Goal: Transaction & Acquisition: Purchase product/service

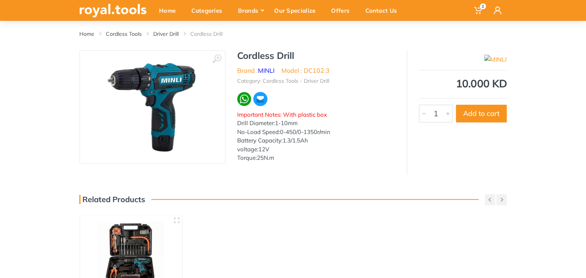
scroll to position [77, 0]
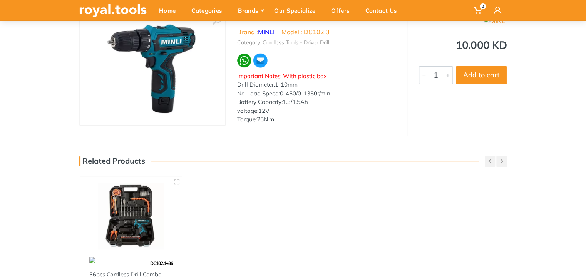
click at [130, 214] on img at bounding box center [131, 216] width 88 height 66
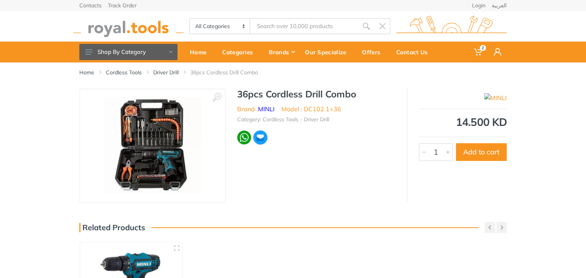
click at [170, 113] on img at bounding box center [152, 145] width 97 height 97
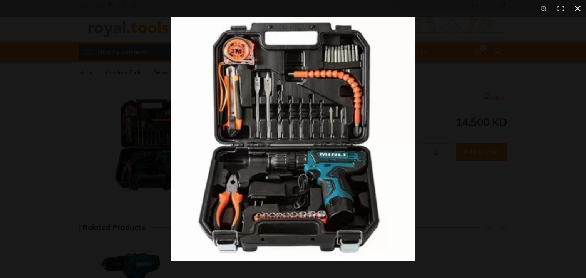
click at [487, 172] on div at bounding box center [464, 156] width 586 height 278
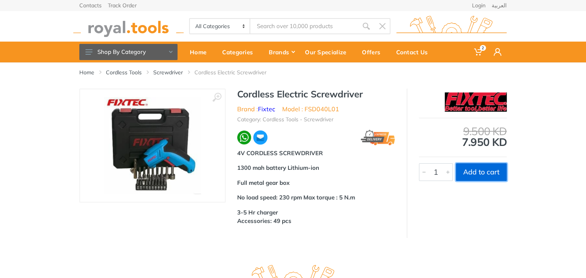
click at [479, 176] on button "Add to cart" at bounding box center [481, 172] width 51 height 18
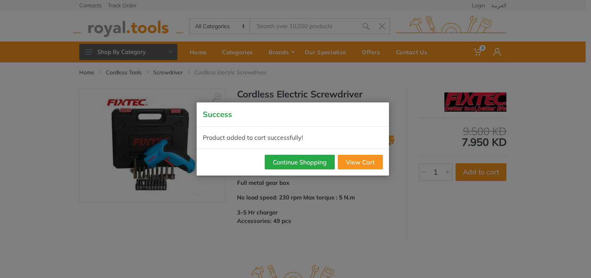
click at [481, 50] on div "Success Product added to cart successfully! Continue Shopping View Cart" at bounding box center [295, 139] width 591 height 278
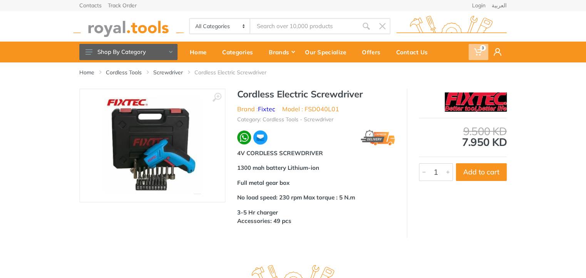
click at [481, 50] on span "3" at bounding box center [482, 48] width 6 height 6
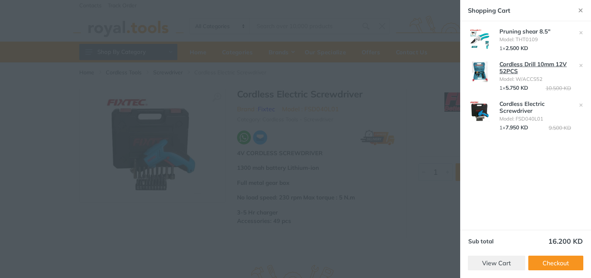
click at [506, 73] on link "Cordless Drill 10mm 12V 52PCS" at bounding box center [532, 67] width 67 height 14
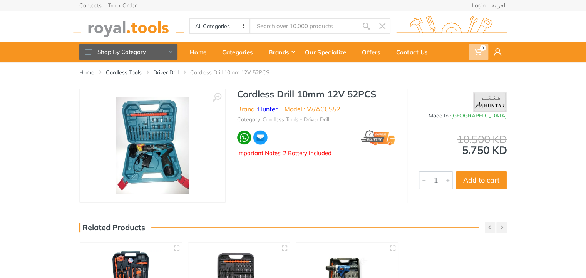
click at [479, 50] on use at bounding box center [478, 51] width 8 height 7
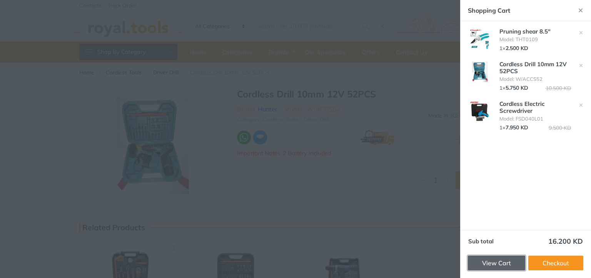
click at [504, 257] on link "View Cart" at bounding box center [496, 262] width 57 height 15
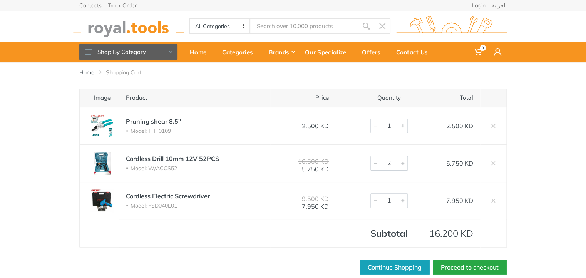
click at [402, 163] on div at bounding box center [402, 163] width 9 height 14
type input "1"
click at [376, 165] on div at bounding box center [375, 163] width 9 height 14
click at [374, 165] on div at bounding box center [375, 163] width 9 height 14
click at [375, 162] on div at bounding box center [375, 163] width 9 height 14
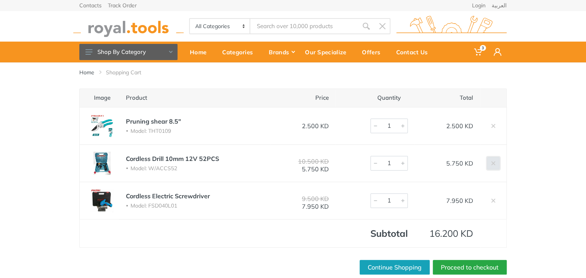
click at [490, 165] on link at bounding box center [493, 163] width 12 height 12
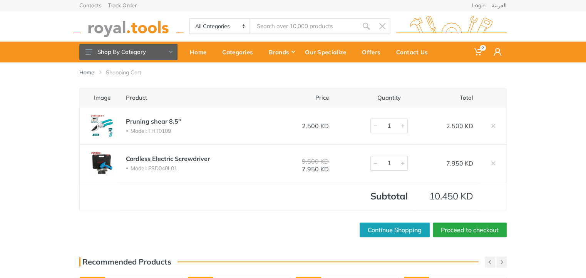
click at [98, 162] on img at bounding box center [102, 163] width 31 height 23
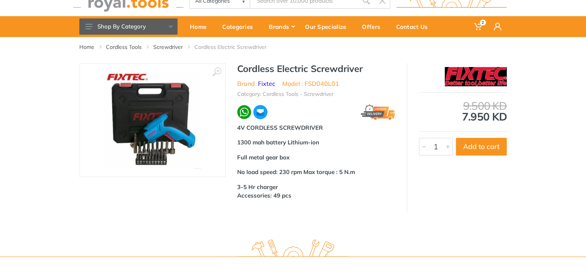
scroll to position [38, 0]
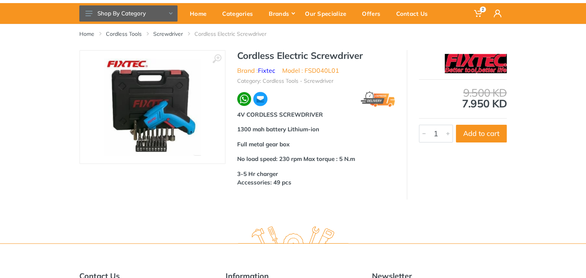
click at [161, 114] on img at bounding box center [152, 106] width 97 height 97
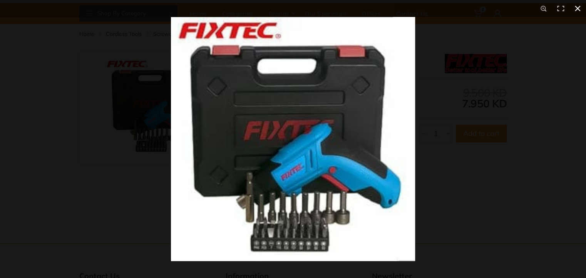
click at [576, 10] on button at bounding box center [577, 8] width 17 height 17
